Goal: Check status: Check status

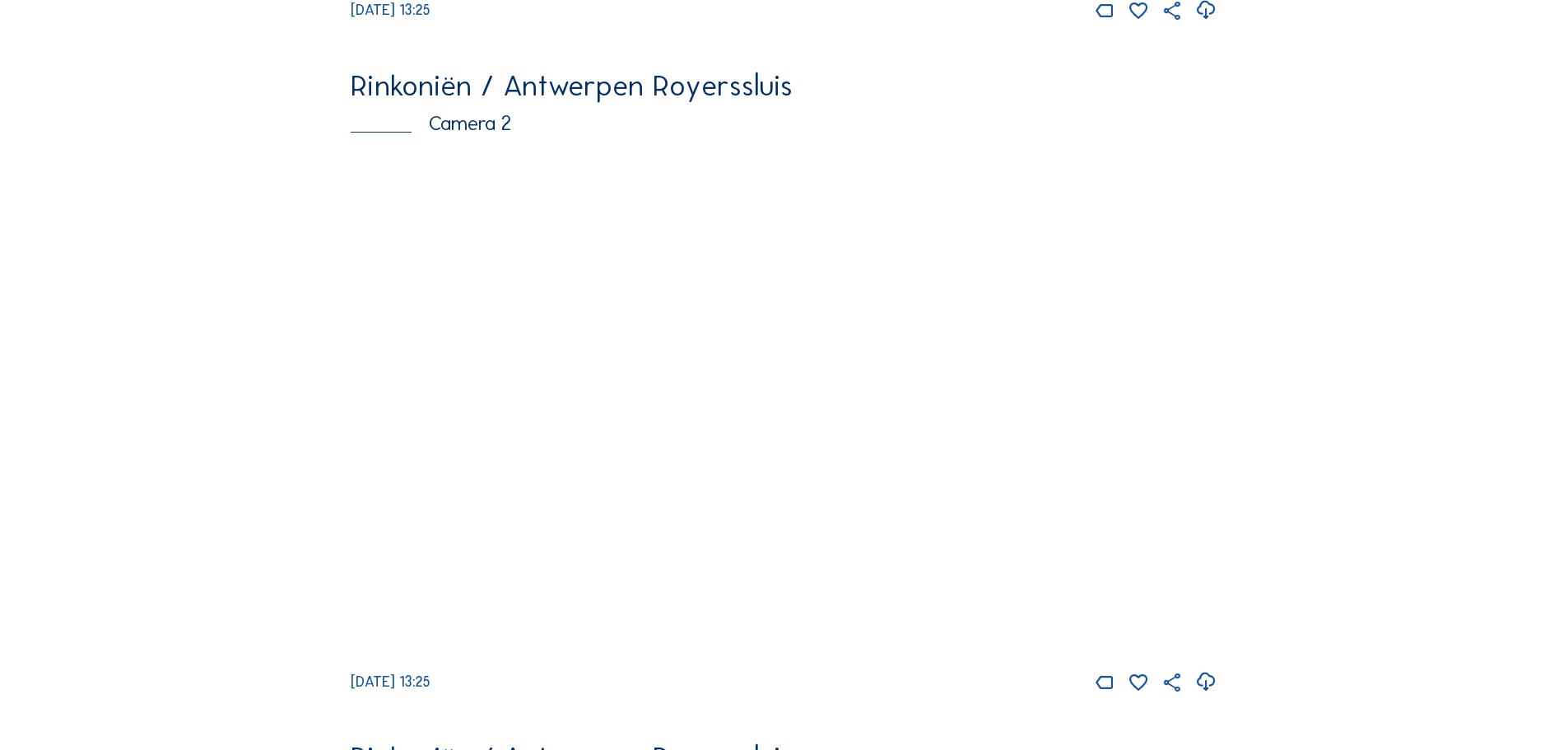
scroll to position [740, 0]
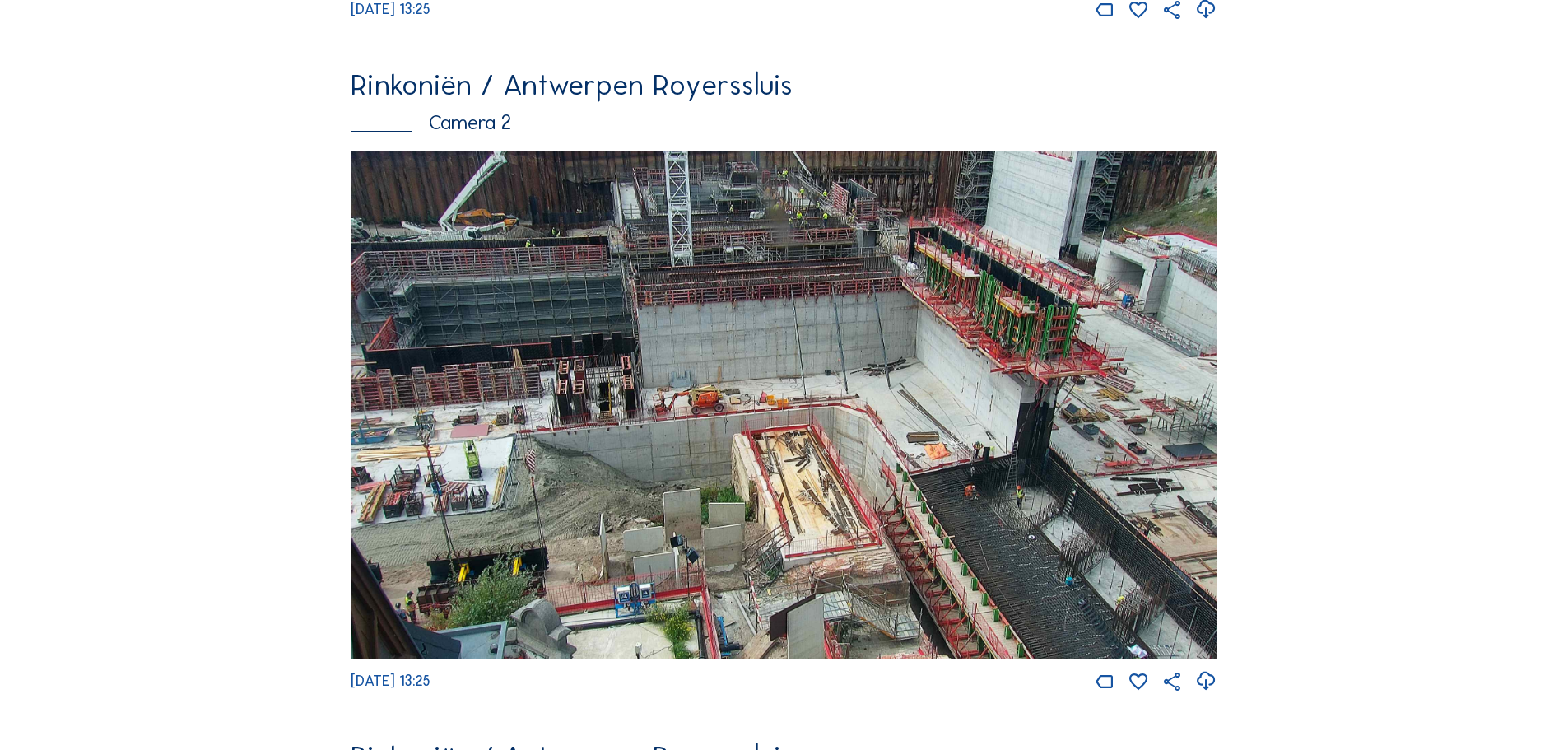
click at [798, 431] on img at bounding box center [784, 404] width 867 height 508
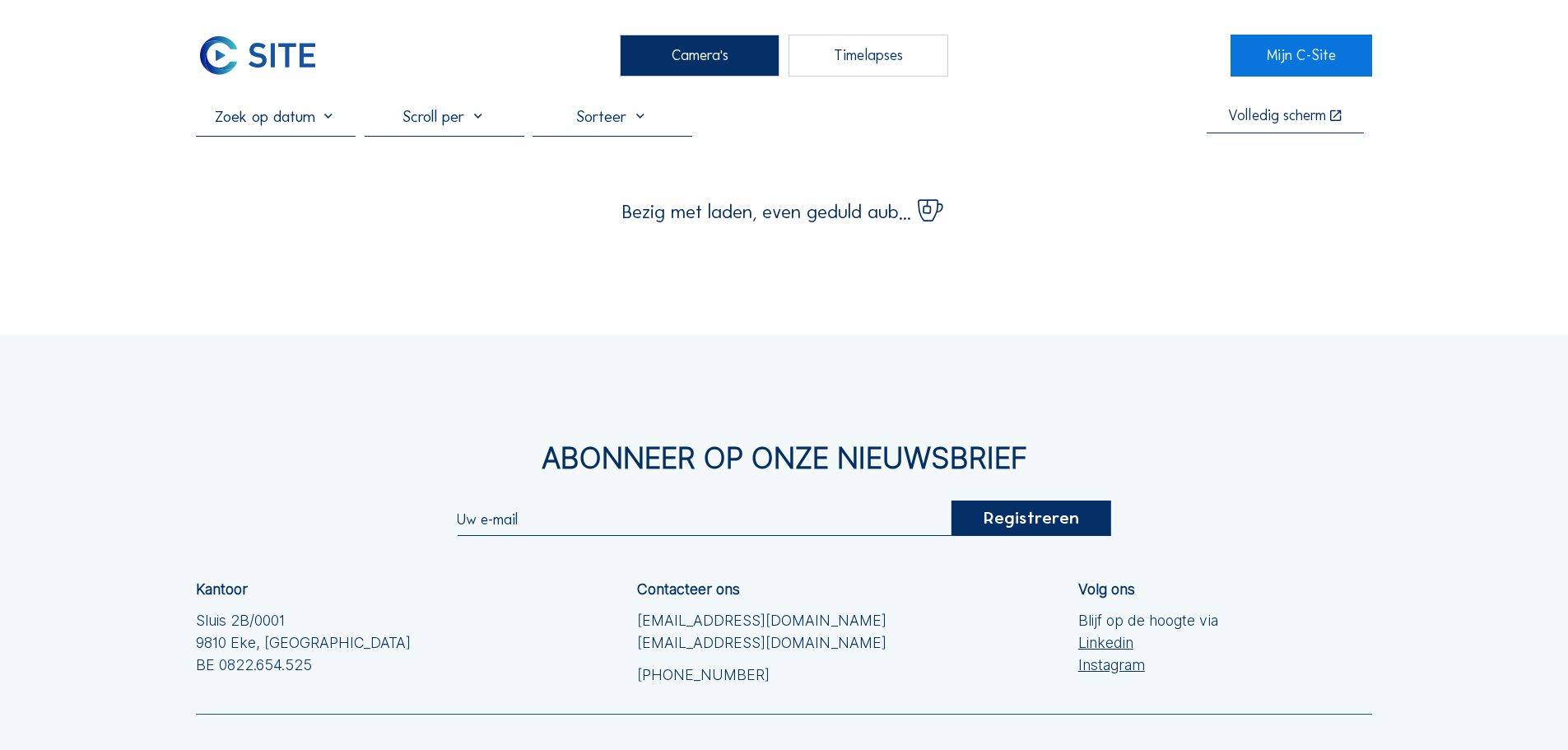
click at [302, 126] on input "text" at bounding box center [275, 116] width 159 height 20
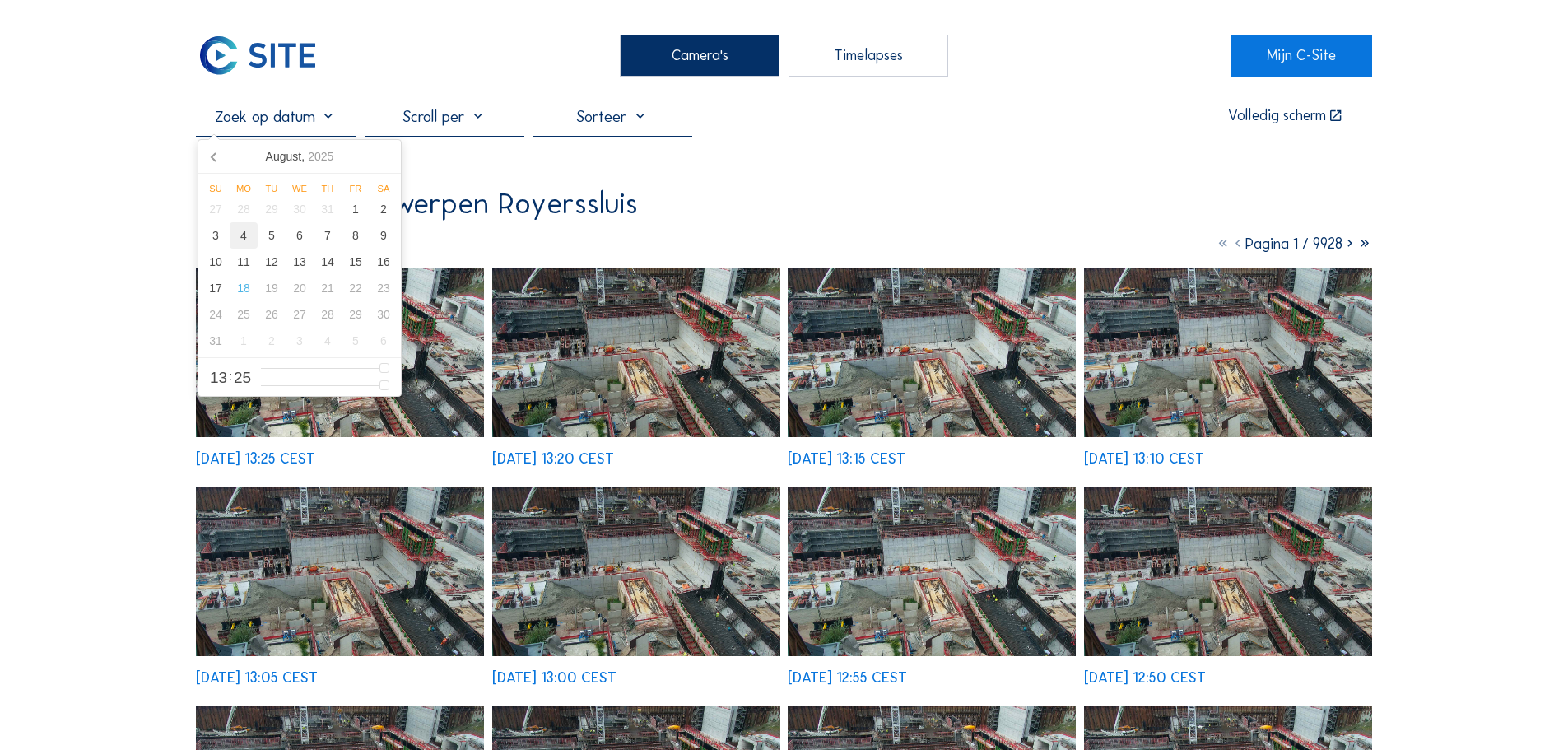
click at [251, 240] on div "4" at bounding box center [244, 235] width 28 height 27
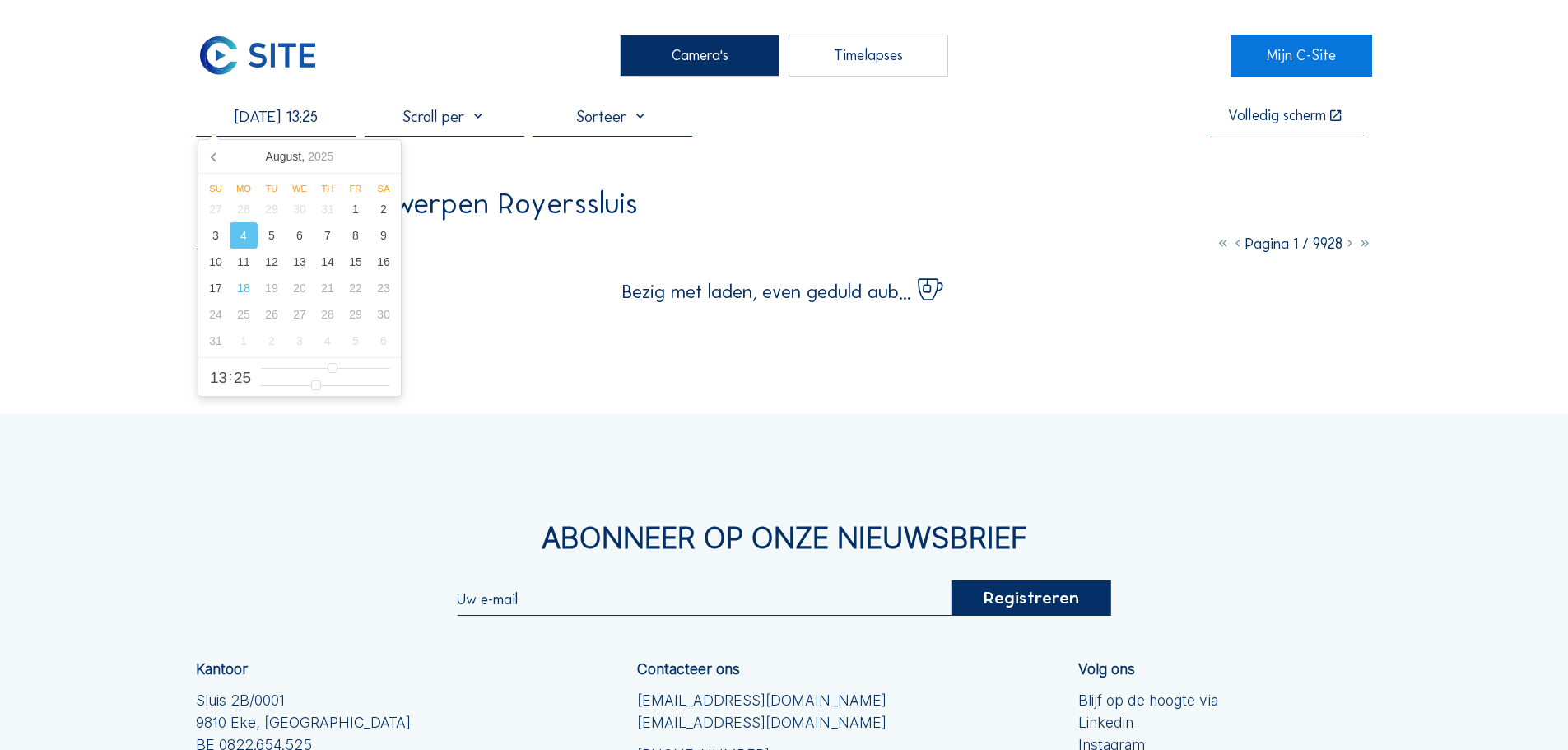
click at [137, 501] on div "Abonneer op onze nieuwsbrief Registreren Kantoor Sluis 2B/0001 [GEOGRAPHIC_DATA…" at bounding box center [784, 711] width 1568 height 594
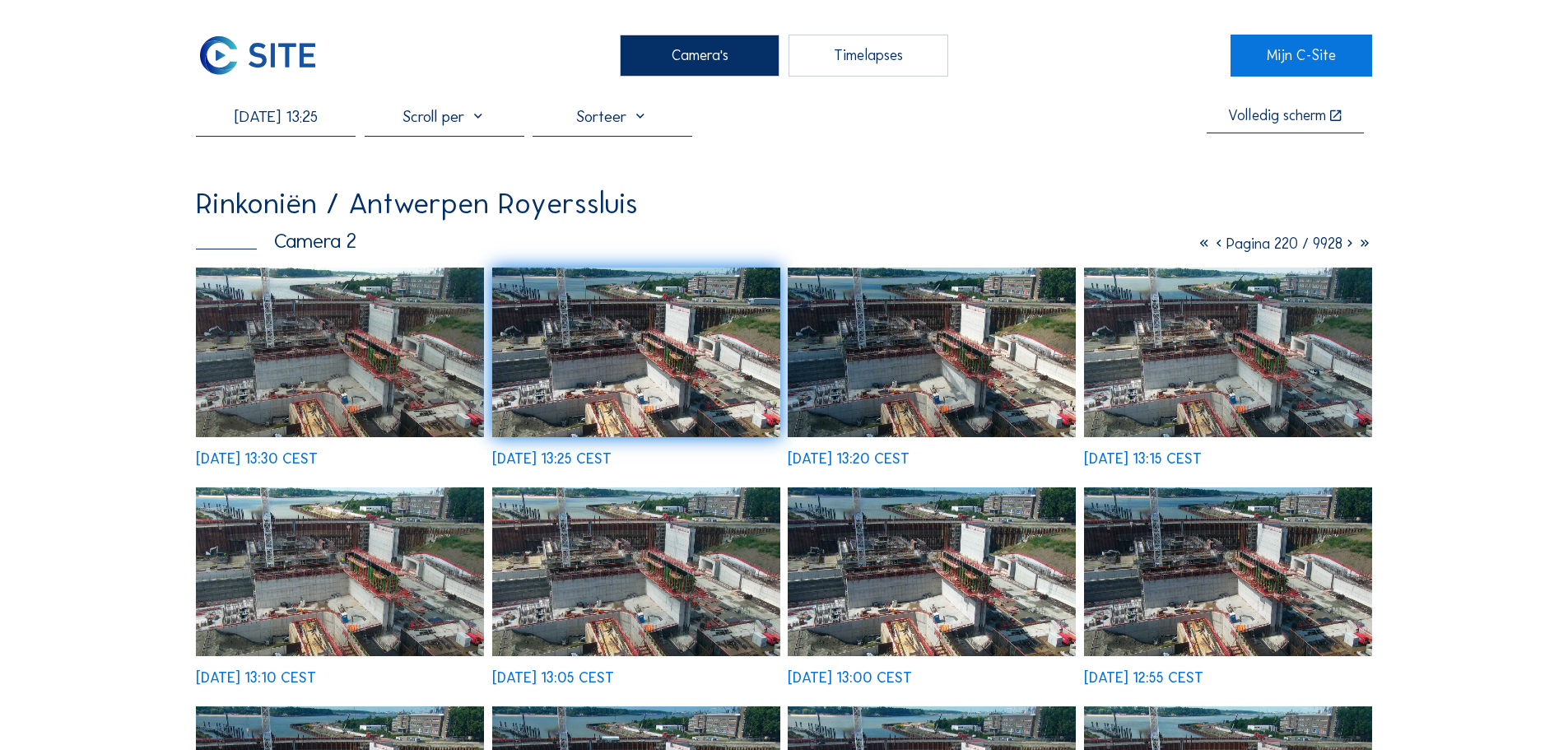
click at [423, 389] on img at bounding box center [339, 352] width 288 height 169
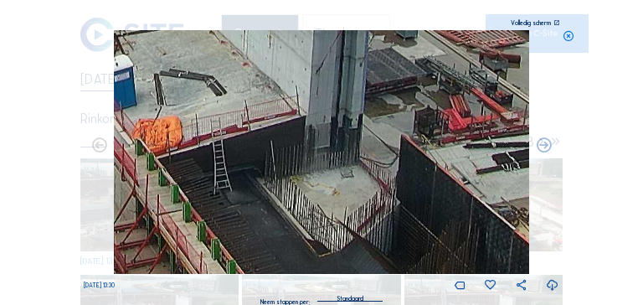
drag, startPoint x: 400, startPoint y: 241, endPoint x: 366, endPoint y: 126, distance: 119.7
click at [366, 126] on img at bounding box center [322, 152] width 416 height 244
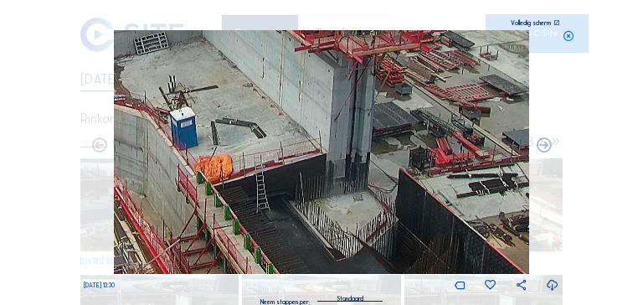
click at [568, 37] on icon at bounding box center [569, 36] width 12 height 13
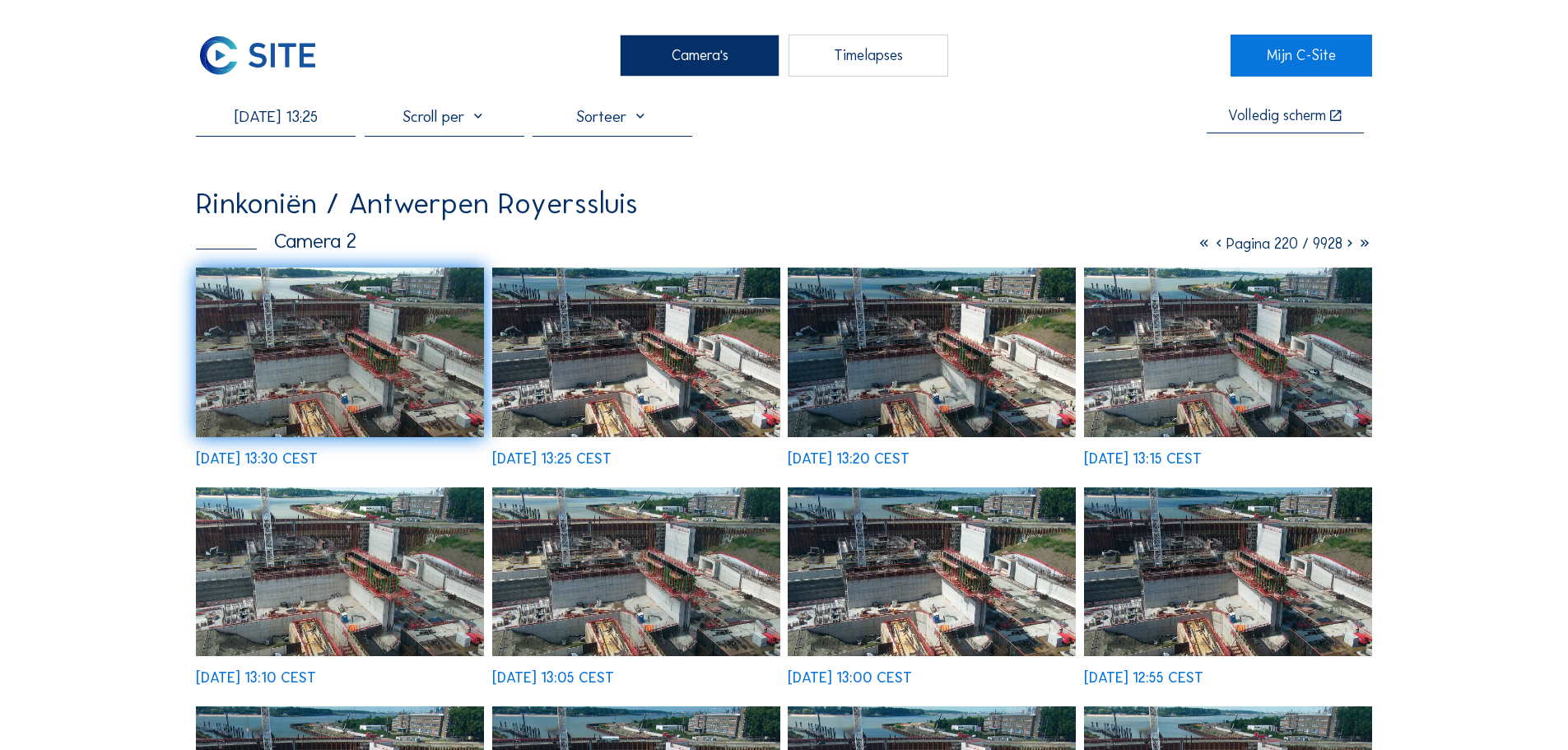
drag, startPoint x: 103, startPoint y: 238, endPoint x: 131, endPoint y: 262, distance: 36.9
click at [309, 106] on input "[DATE] 13:25" at bounding box center [275, 116] width 159 height 20
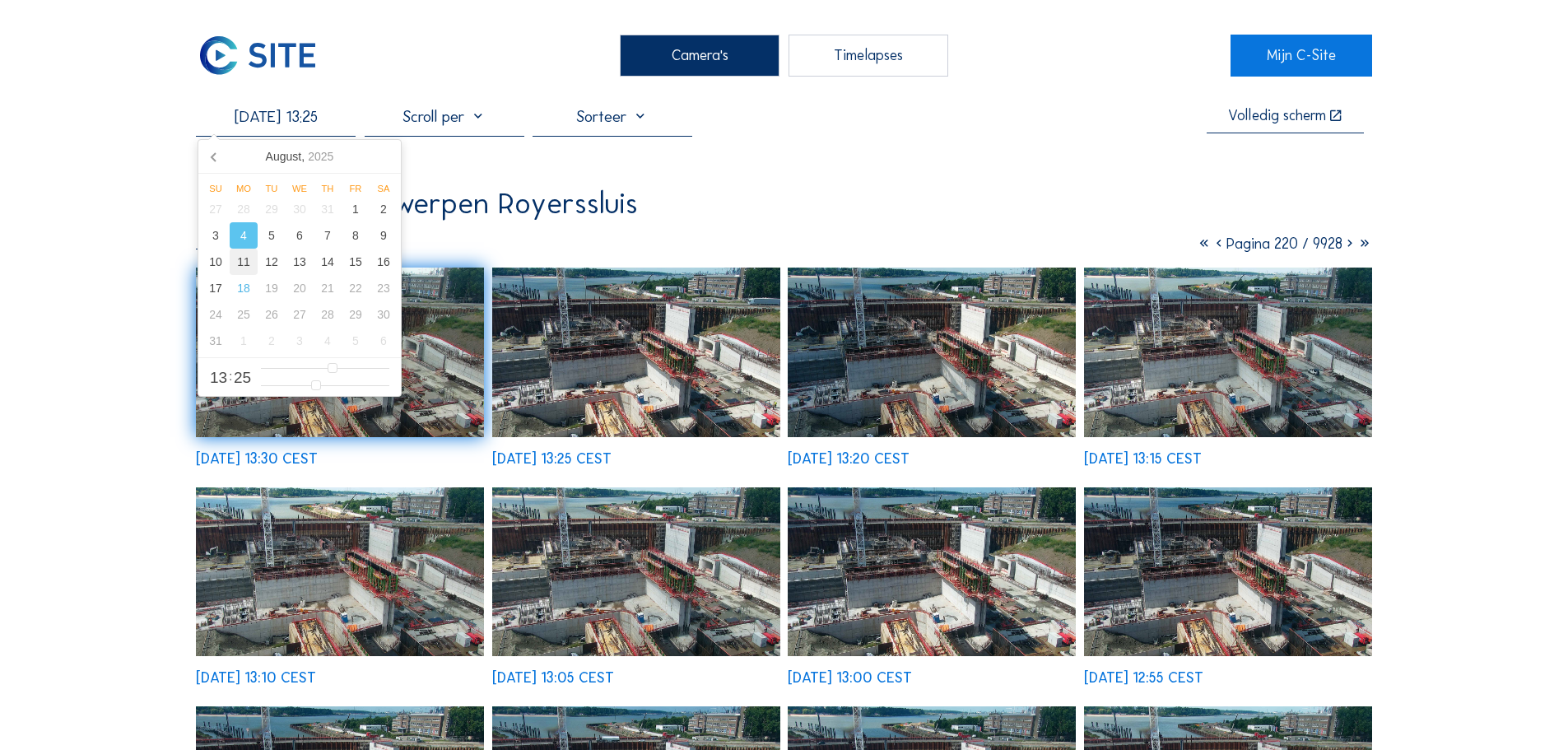
click at [251, 260] on div "11" at bounding box center [244, 261] width 28 height 27
type input "[DATE] 13:25"
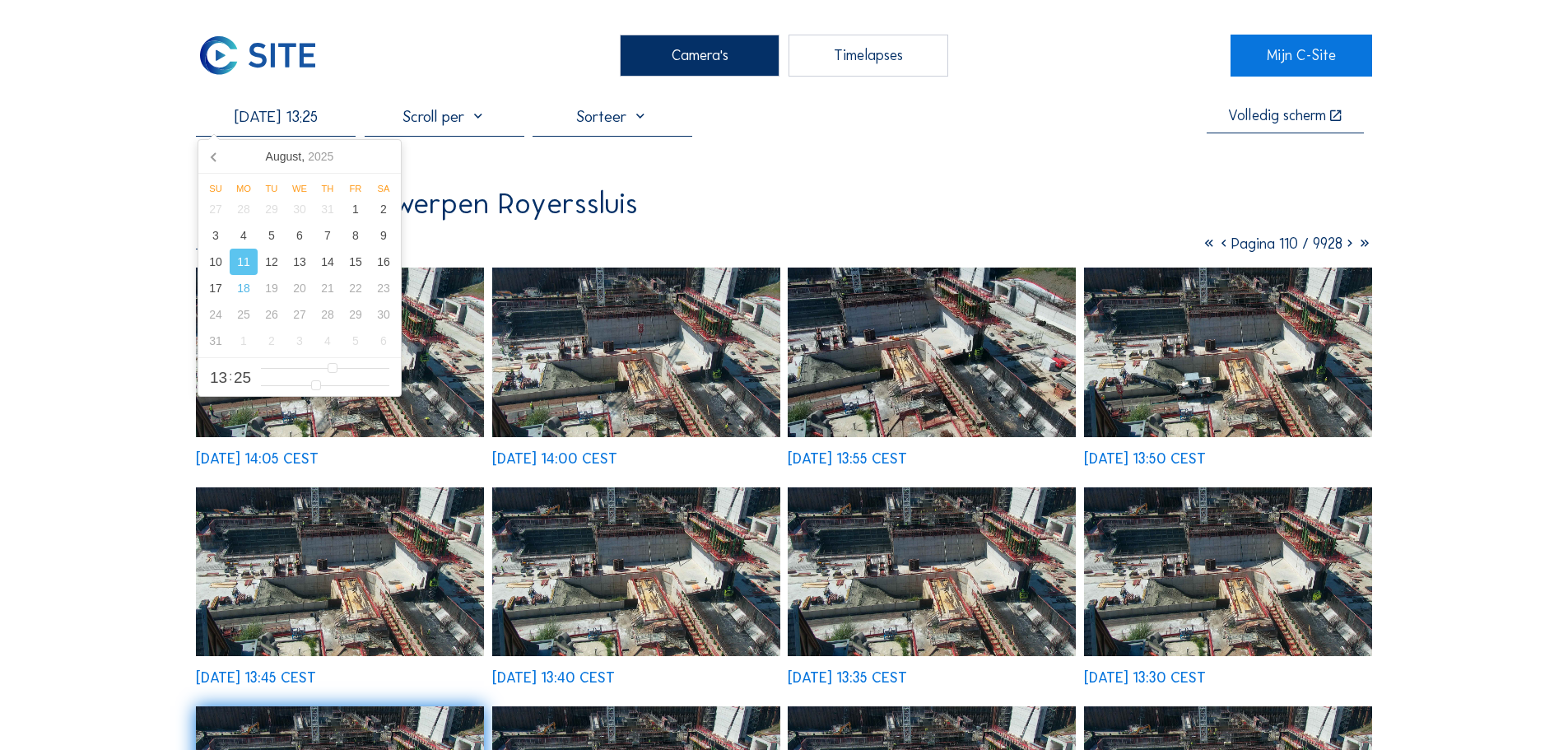
click at [429, 417] on img at bounding box center [339, 352] width 288 height 169
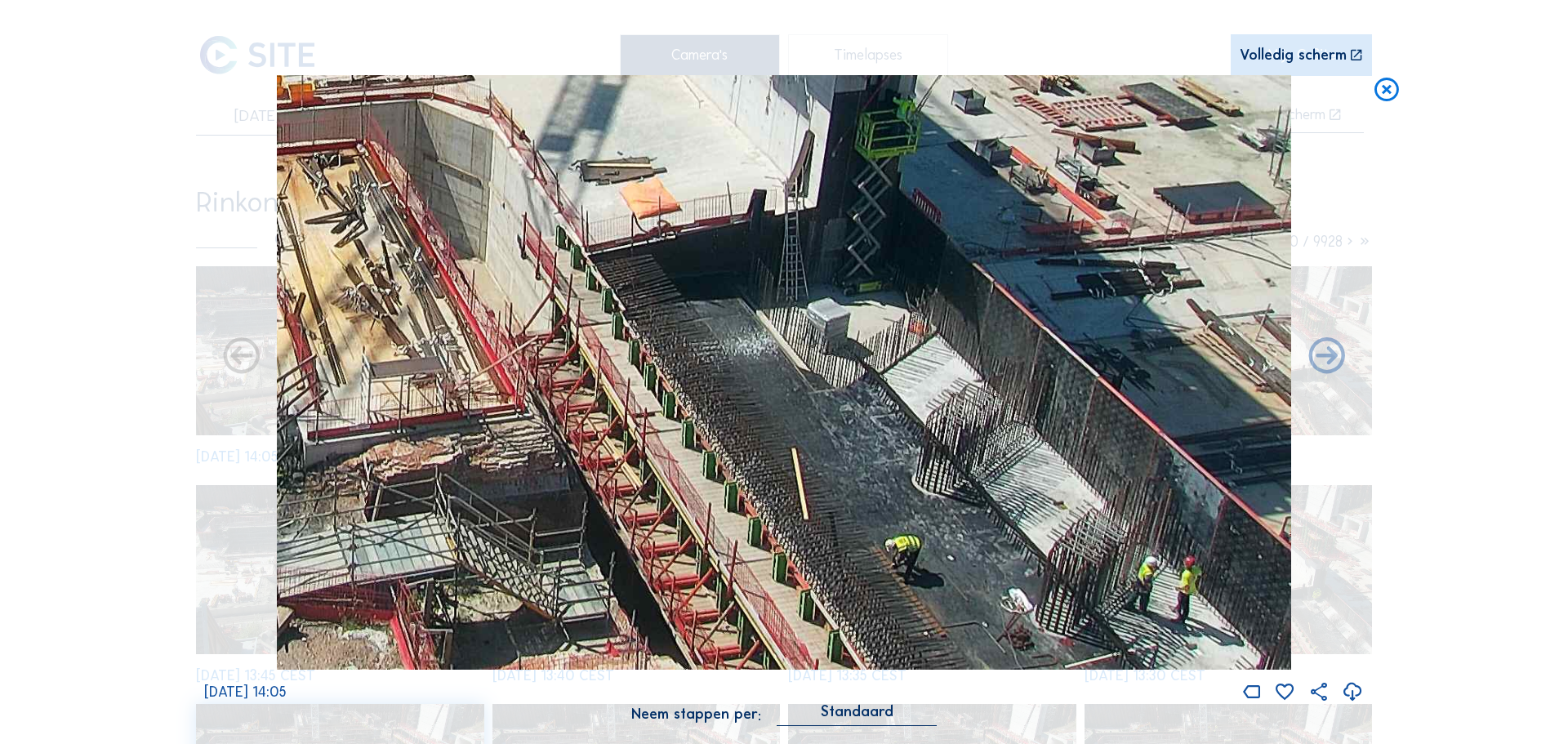
click at [1399, 97] on icon at bounding box center [1387, 90] width 29 height 30
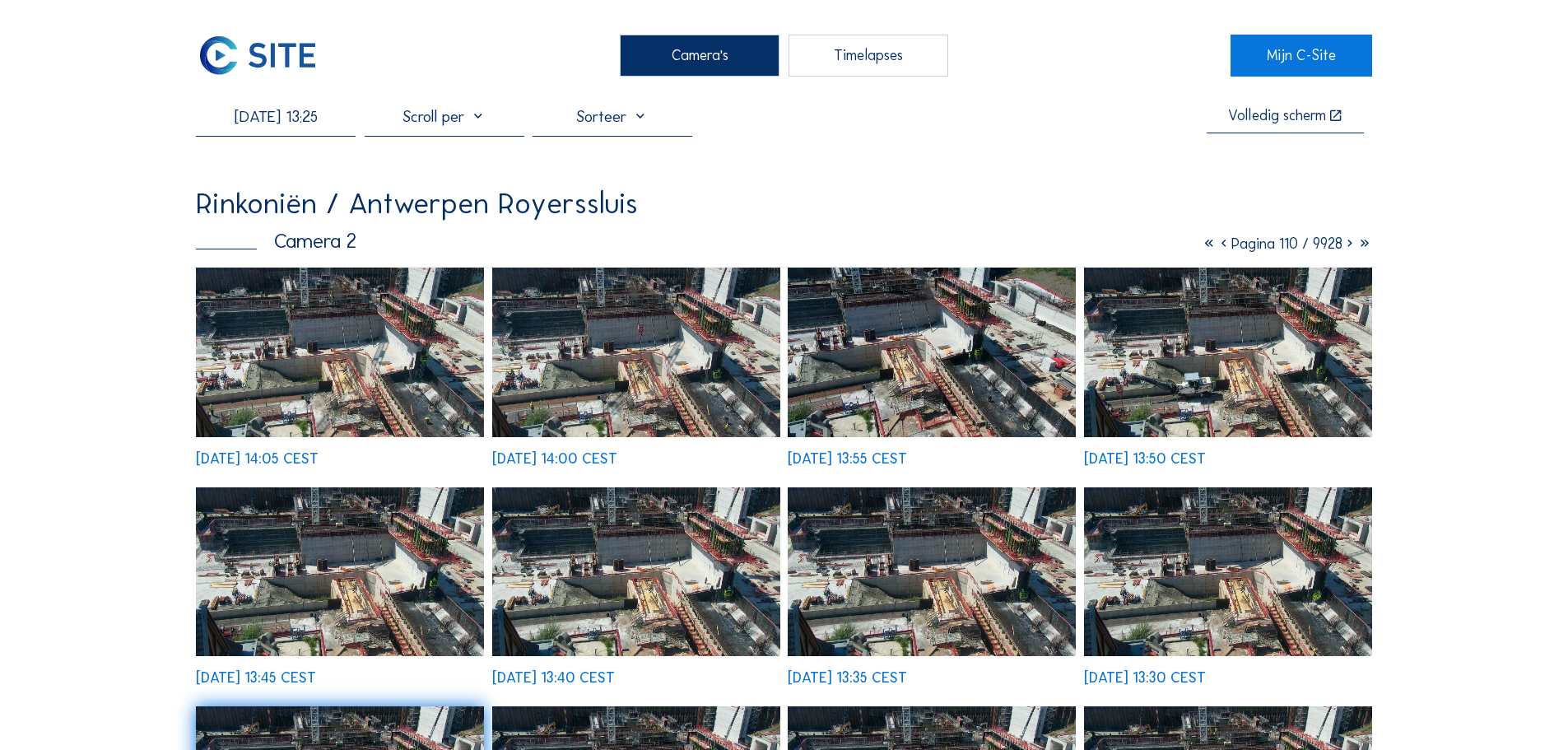
click at [993, 589] on img at bounding box center [931, 572] width 288 height 169
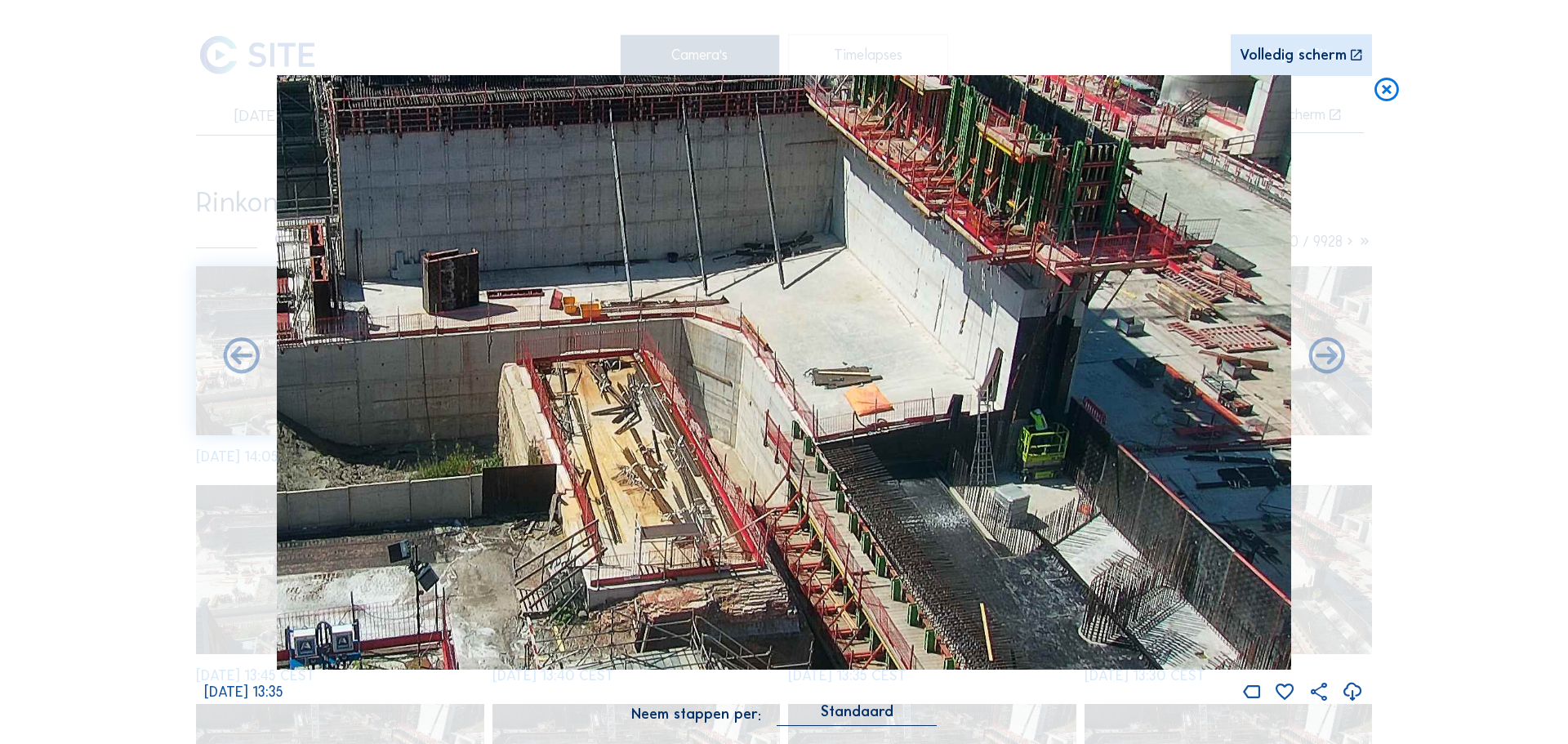
click at [1386, 88] on icon at bounding box center [1387, 90] width 29 height 30
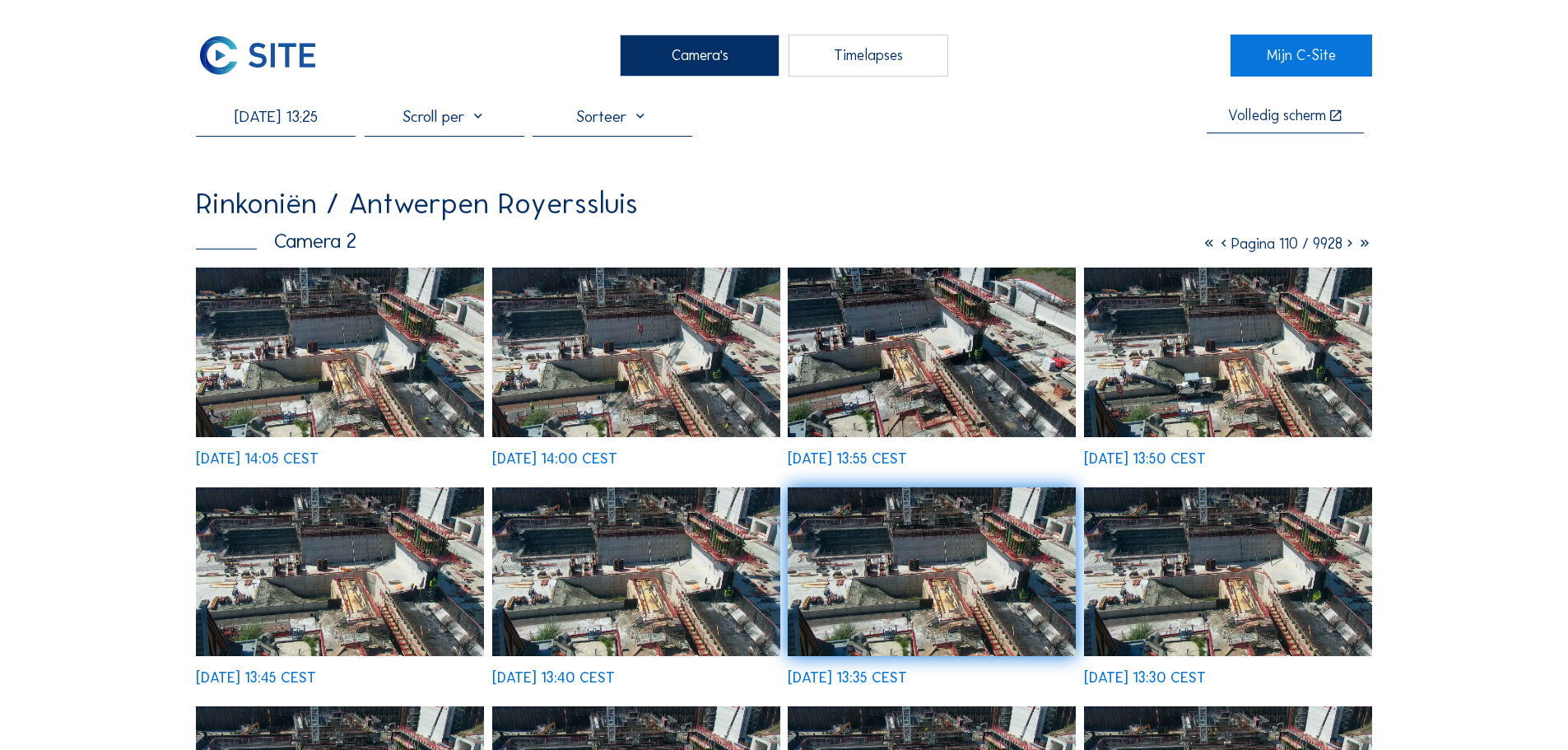
click at [1044, 163] on div "[DATE] 13:25 Volledig [PERSON_NAME] Rinkoniën / [GEOGRAPHIC_DATA] [GEOGRAPHIC_D…" at bounding box center [784, 615] width 1176 height 1018
